Goal: Task Accomplishment & Management: Use online tool/utility

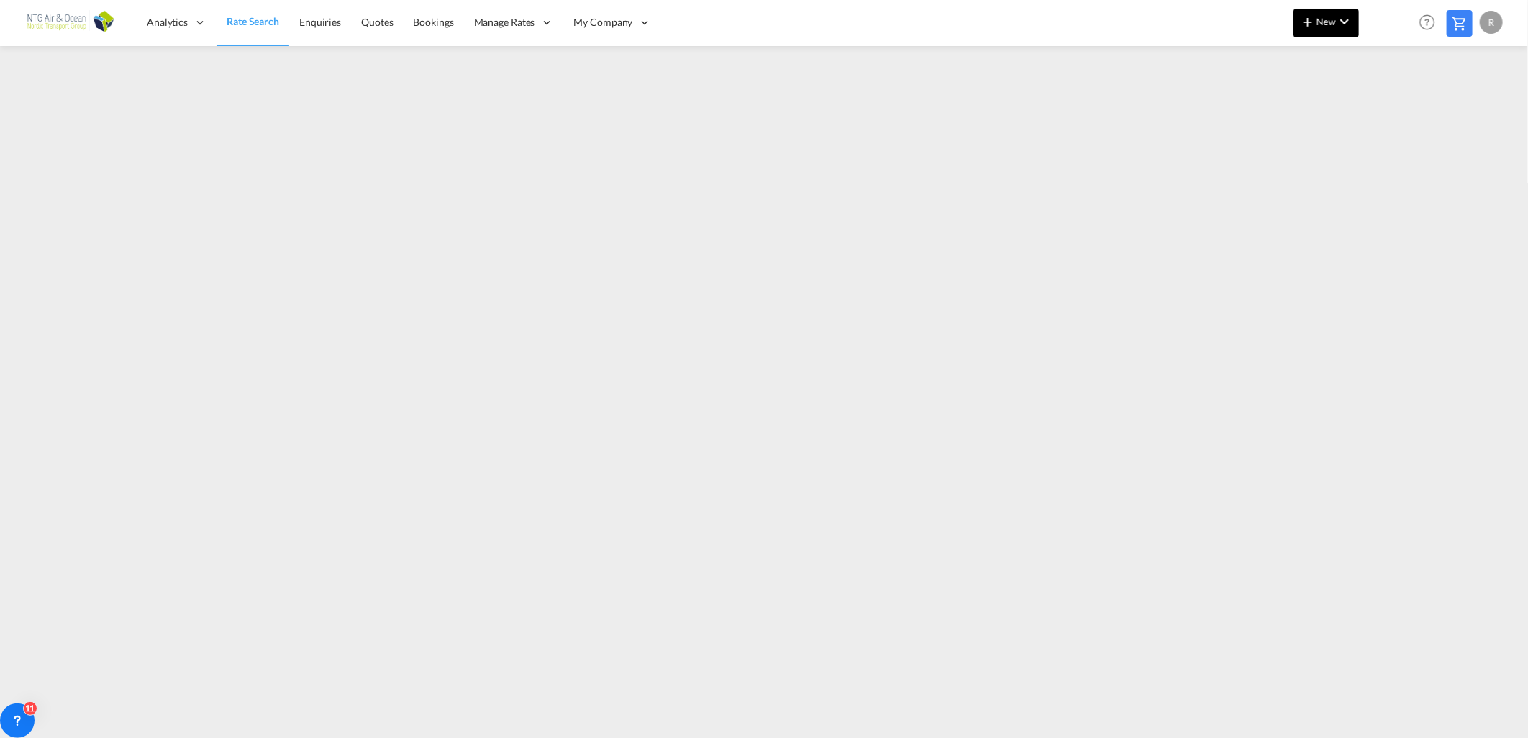
click at [1322, 24] on span "New" at bounding box center [1326, 22] width 54 height 12
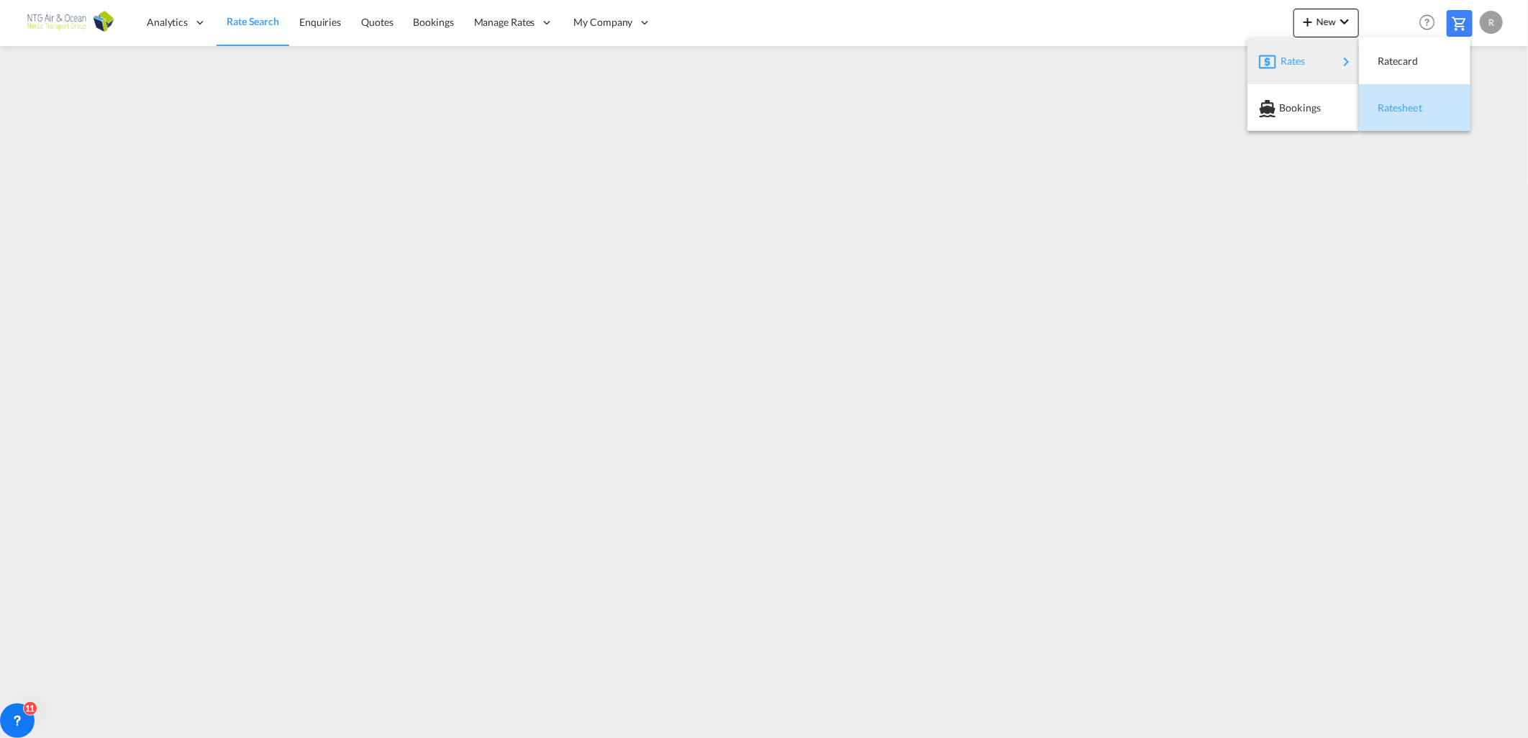
click at [1392, 109] on span "Ratesheet" at bounding box center [1386, 108] width 16 height 29
